Goal: Communication & Community: Answer question/provide support

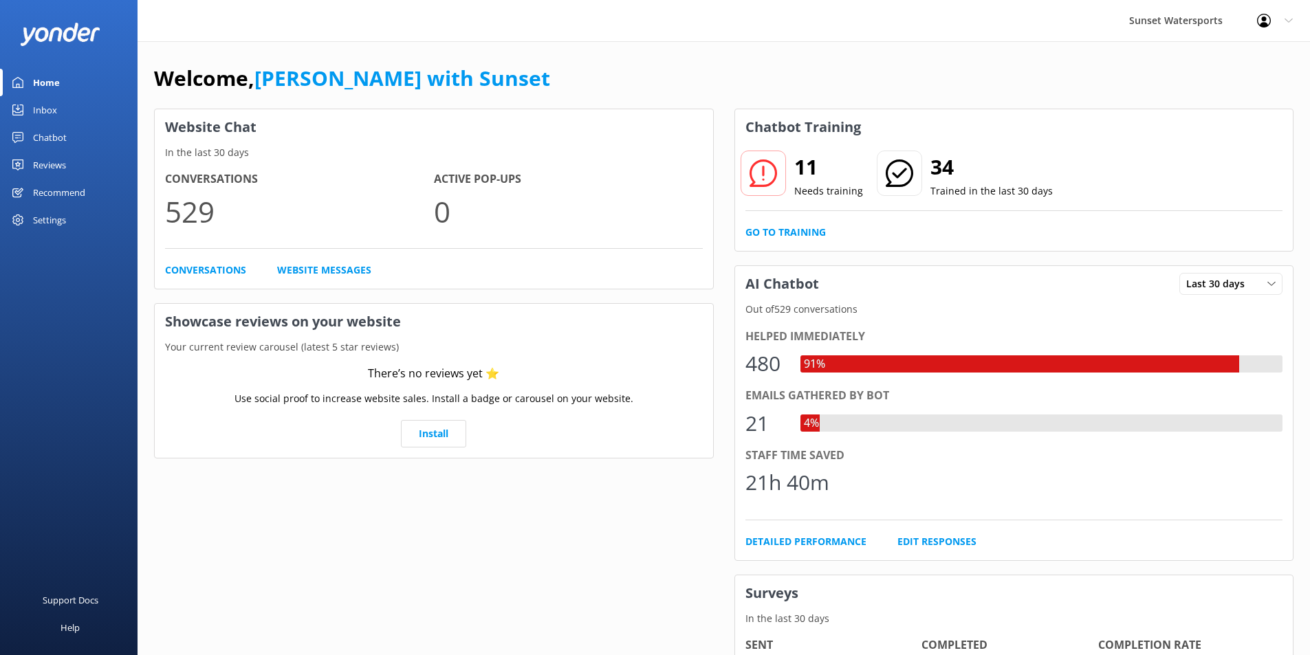
click at [43, 108] on div "Inbox" at bounding box center [45, 109] width 24 height 27
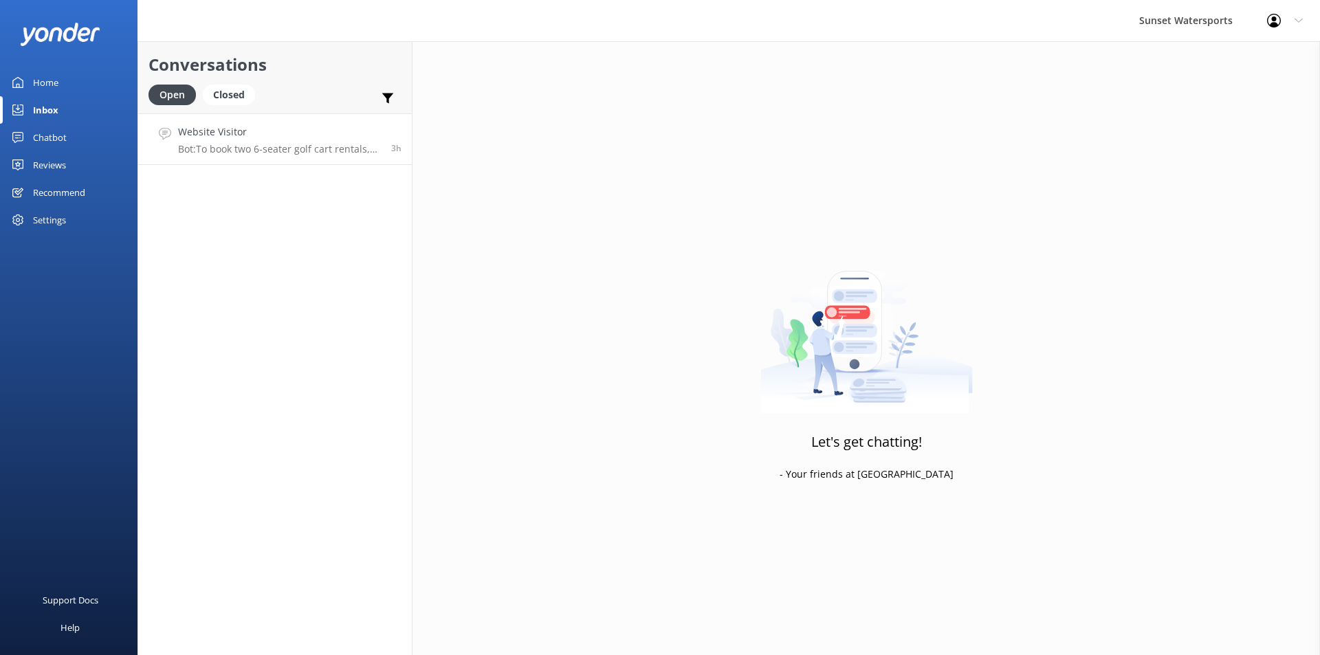
click at [283, 142] on div "Website Visitor Bot: To book two 6-seater golf cart rentals, please call our of…" at bounding box center [279, 139] width 203 height 30
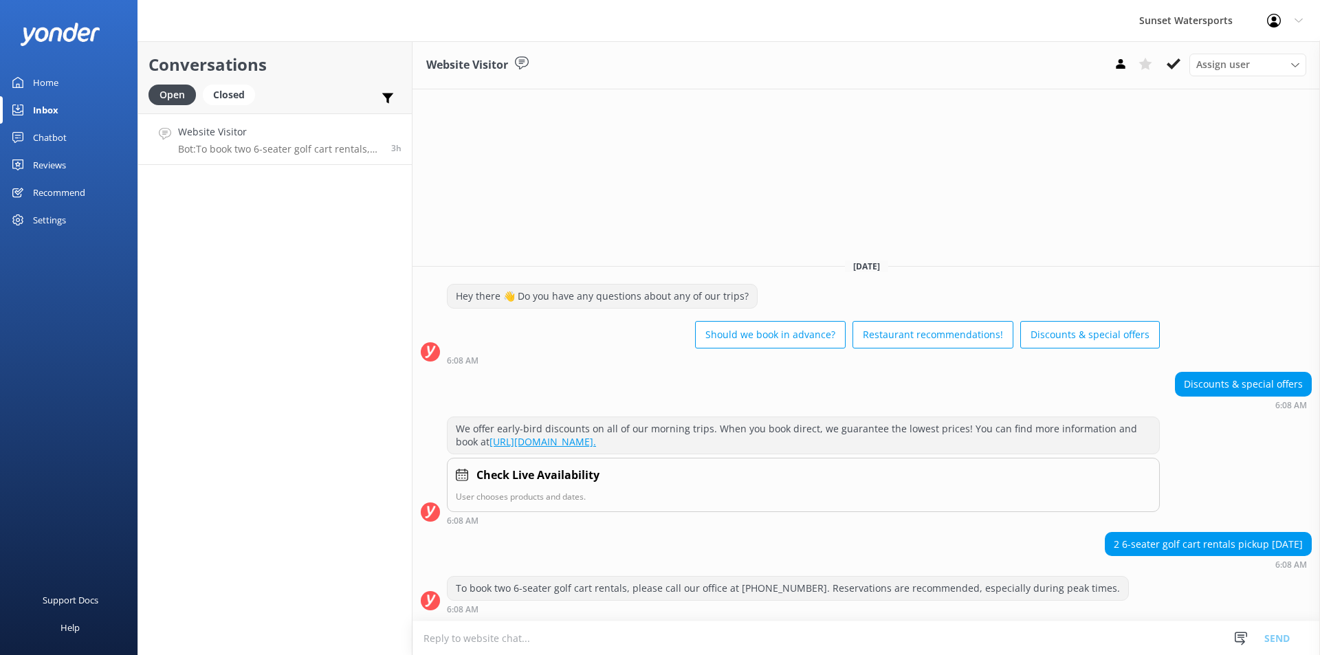
click at [453, 638] on textarea at bounding box center [865, 638] width 907 height 34
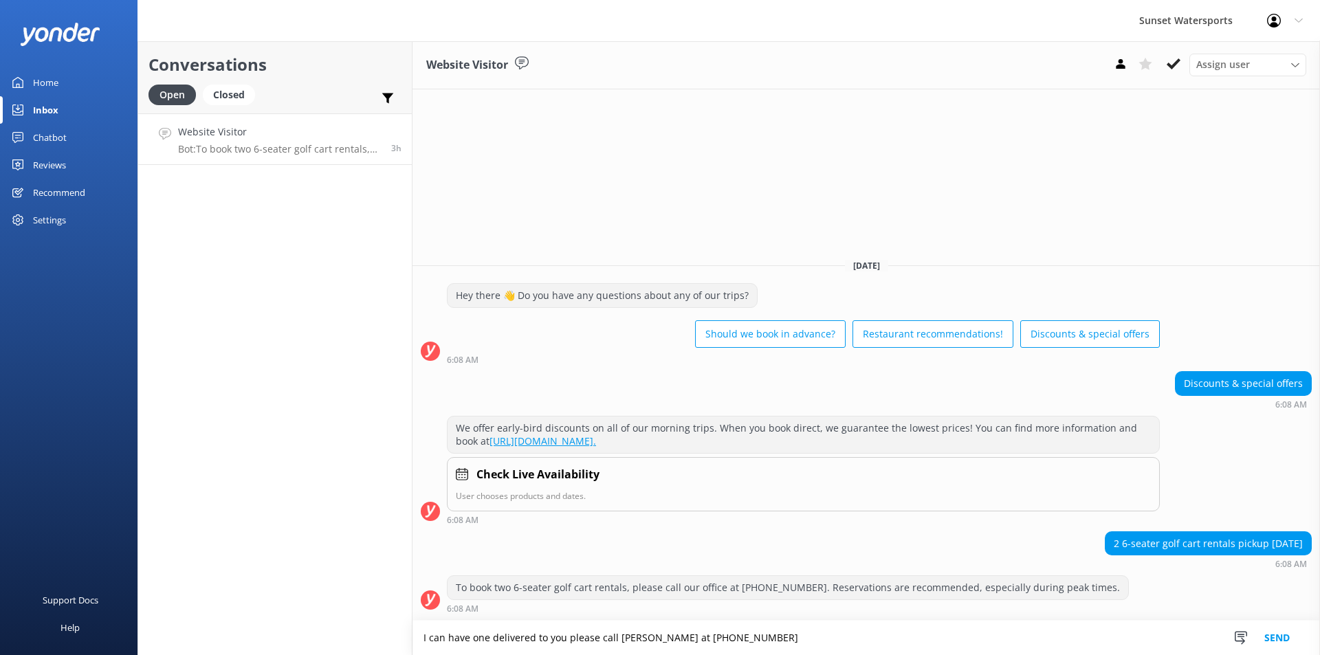
type textarea "I can have one delivered to you please call [PERSON_NAME] at [PHONE_NUMBER]"
click at [52, 101] on div "Inbox" at bounding box center [45, 109] width 25 height 27
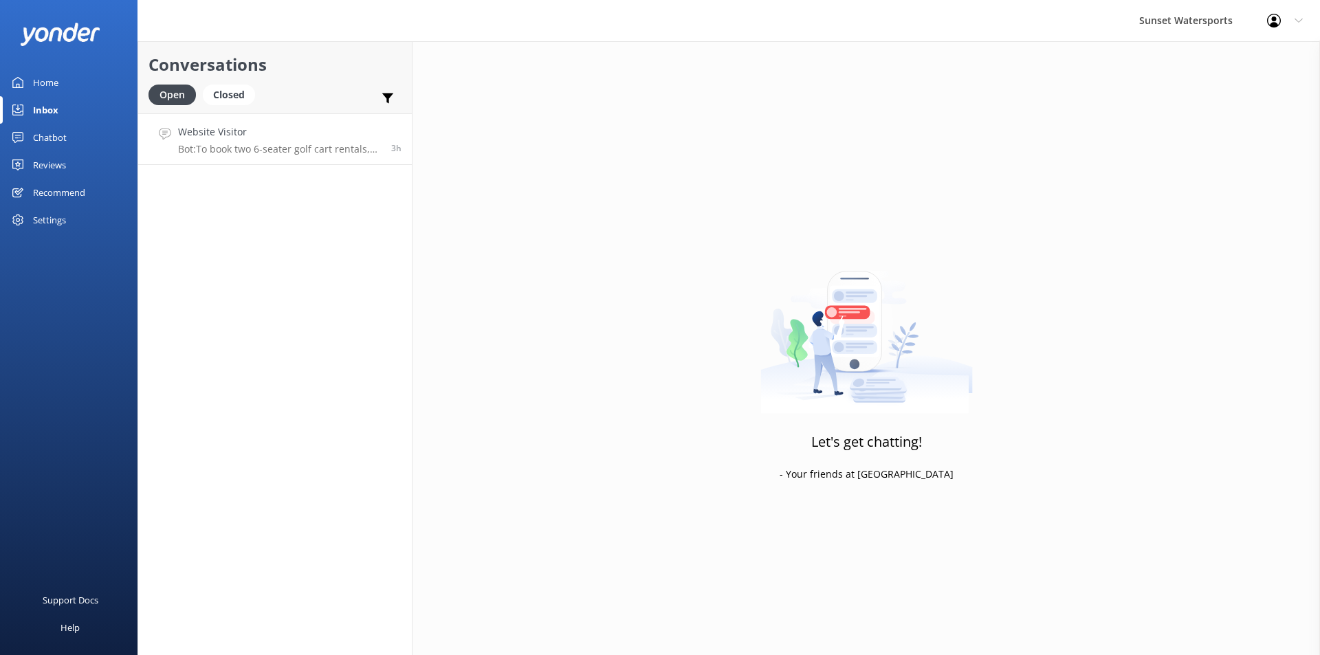
click at [241, 138] on h4 "Website Visitor" at bounding box center [279, 131] width 203 height 15
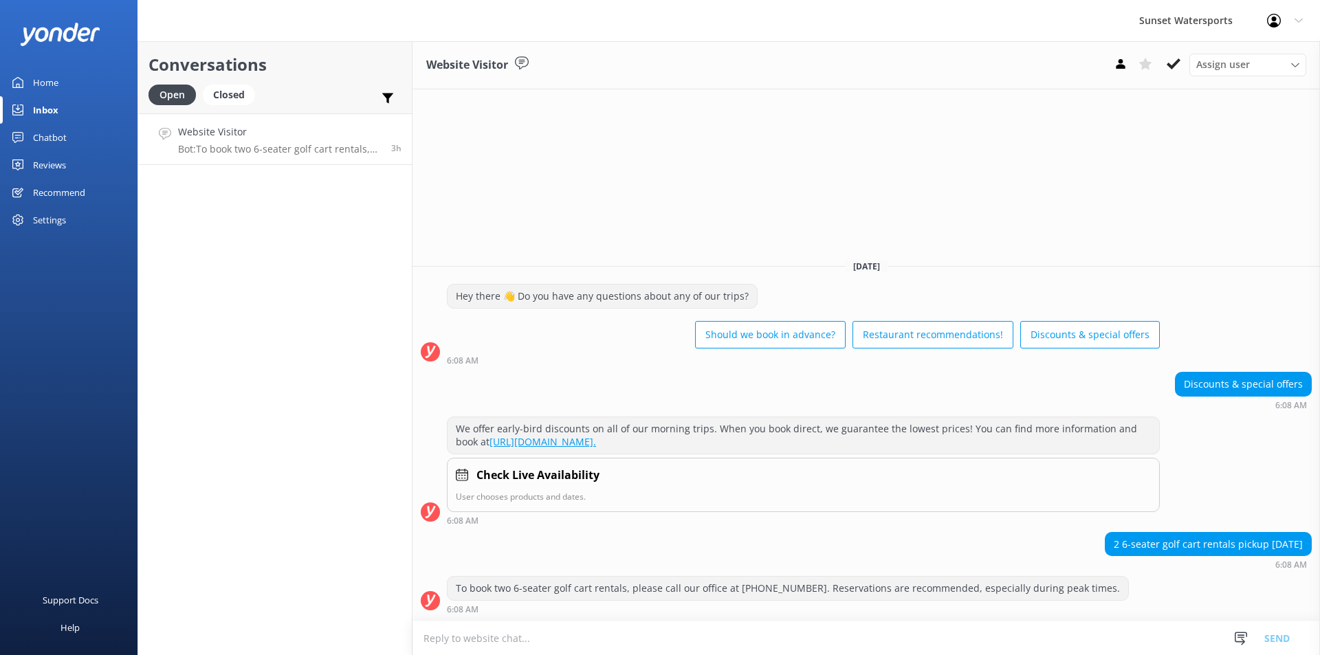
scroll to position [1, 0]
click at [447, 638] on textarea at bounding box center [865, 638] width 907 height 34
type textarea "p"
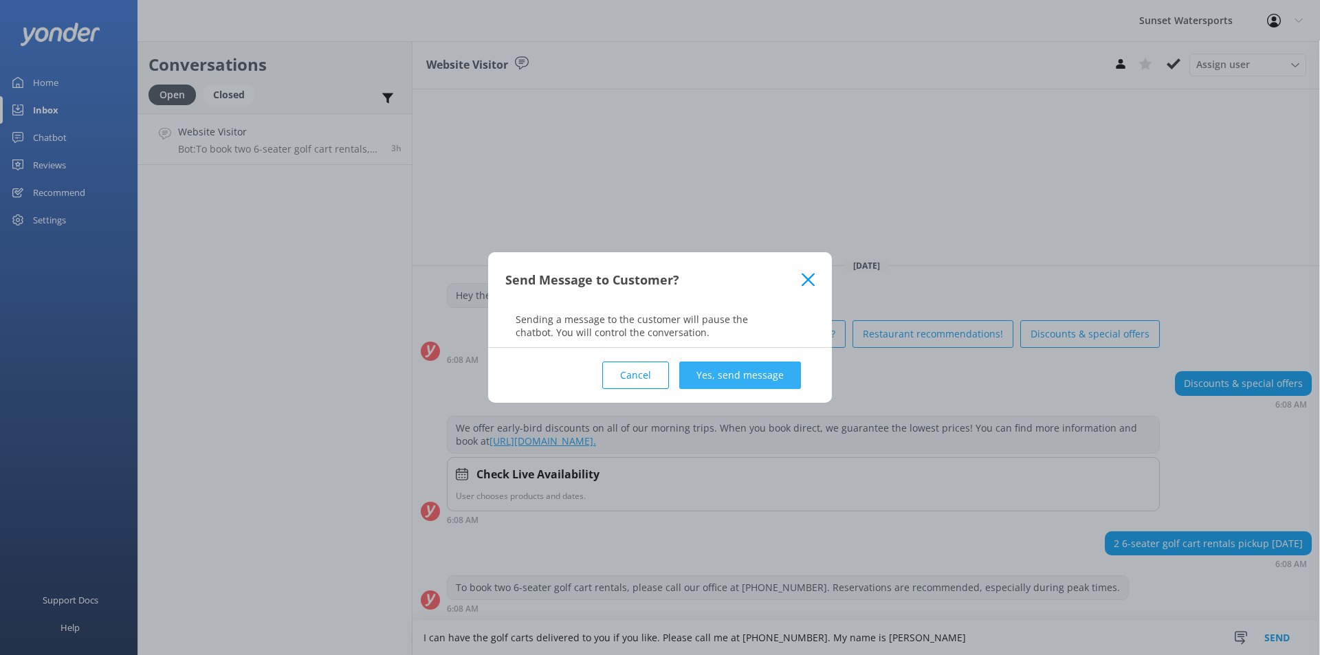
type textarea "I can have the golf carts delivered to you if you like. Please call me at [PHON…"
click at [715, 370] on button "Yes, send message" at bounding box center [740, 375] width 122 height 27
